Goal: Check status

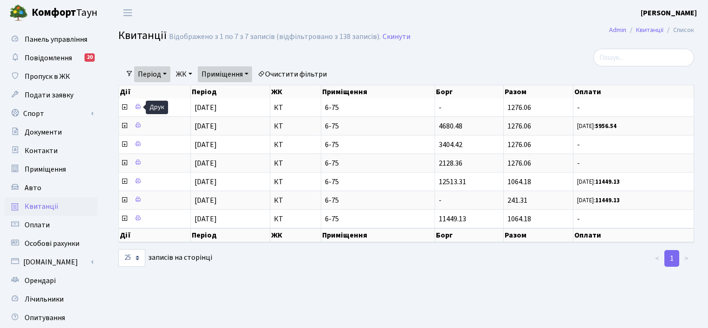
select select "25"
click at [47, 223] on span "Оплати" at bounding box center [37, 225] width 25 height 10
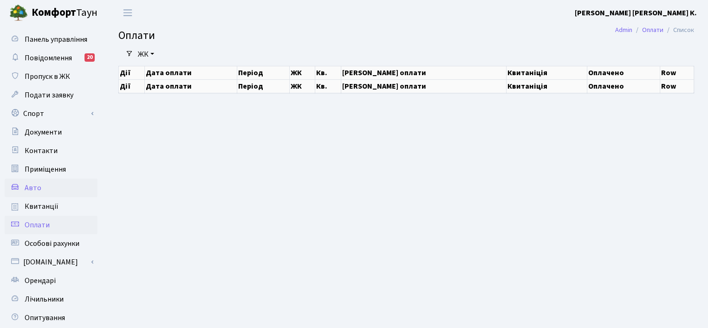
select select "25"
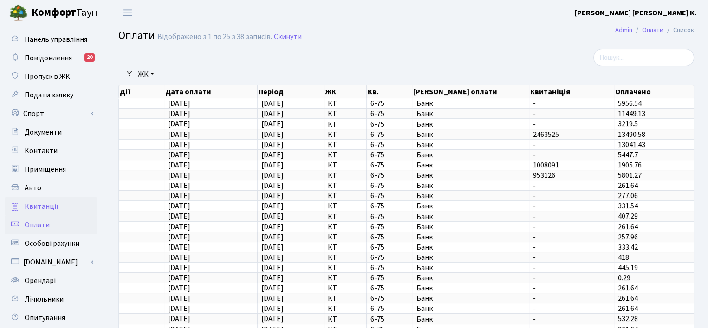
click at [48, 203] on span "Квитанції" at bounding box center [42, 206] width 34 height 10
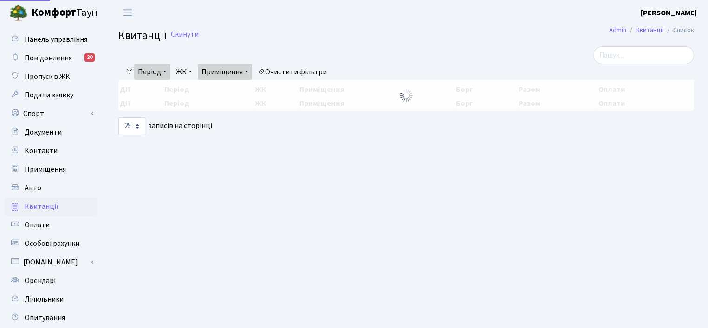
select select "25"
